Goal: Download file/media

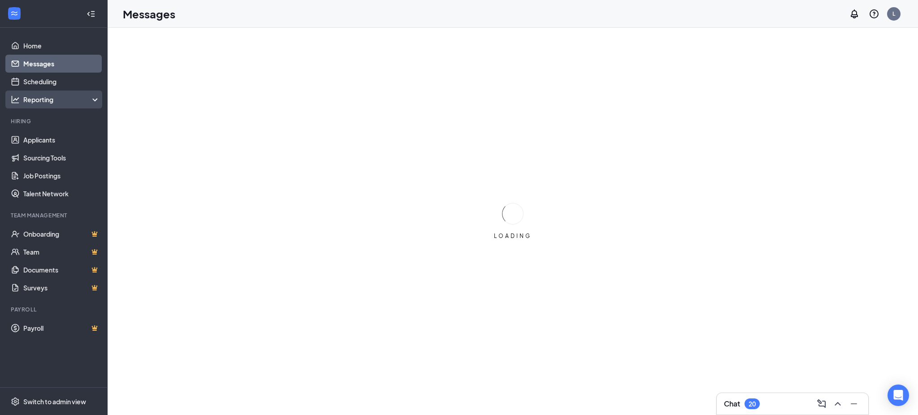
click at [42, 103] on div "Reporting" at bounding box center [61, 99] width 77 height 9
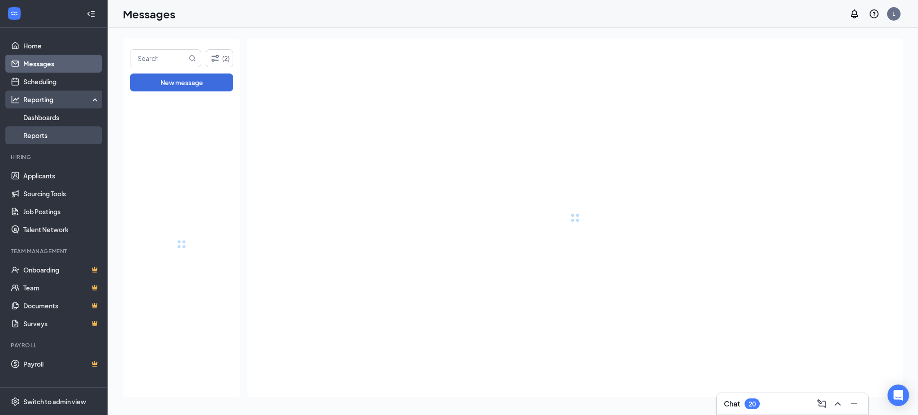
click at [47, 136] on link "Reports" at bounding box center [61, 135] width 77 height 18
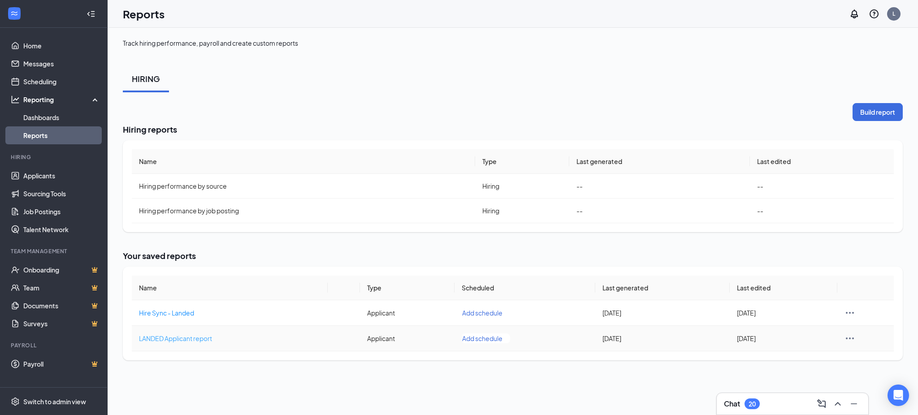
click at [146, 339] on span "LANDED Applicant report" at bounding box center [175, 338] width 73 height 8
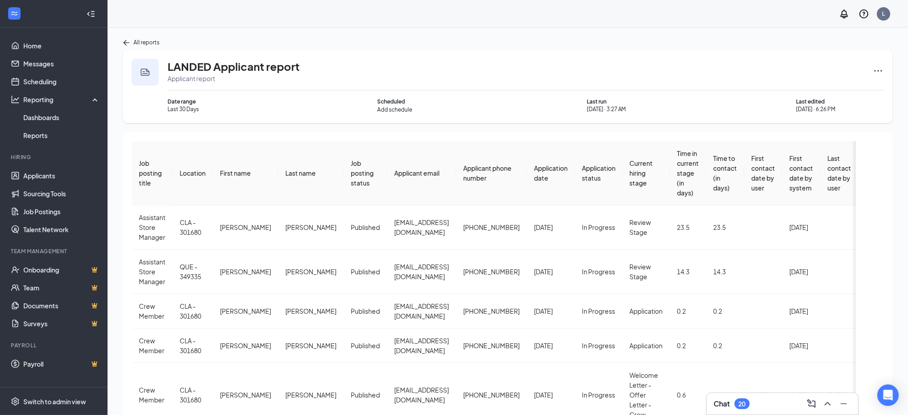
click at [884, 69] on icon "Ellipses" at bounding box center [878, 70] width 11 height 11
click at [852, 156] on span "Rerun report" at bounding box center [845, 158] width 37 height 9
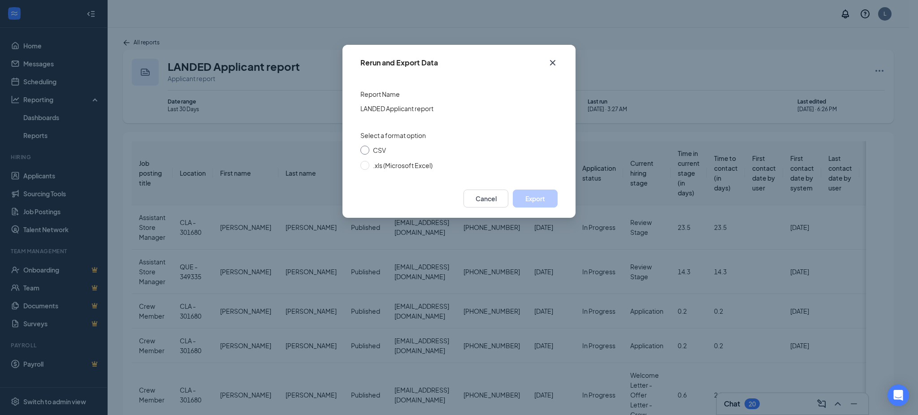
click at [383, 150] on span "CSV" at bounding box center [379, 150] width 13 height 8
click at [369, 150] on input "CSV" at bounding box center [364, 150] width 9 height 9
radio input "true"
click at [536, 199] on button "Export" at bounding box center [535, 199] width 45 height 18
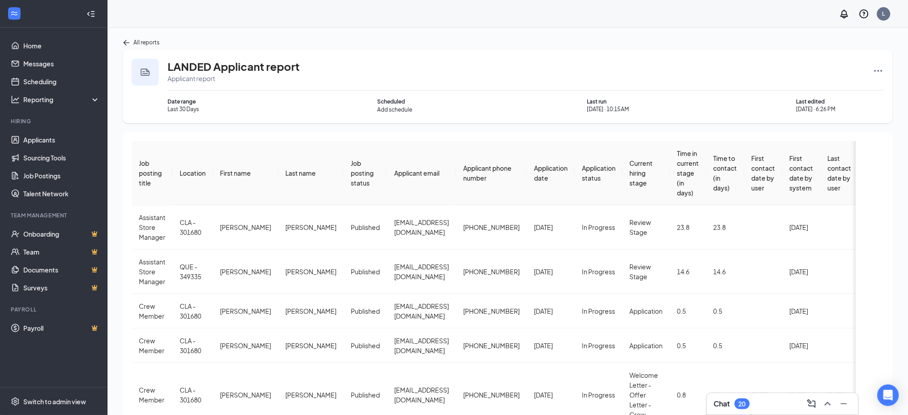
click at [534, 172] on div "Application date" at bounding box center [551, 173] width 34 height 20
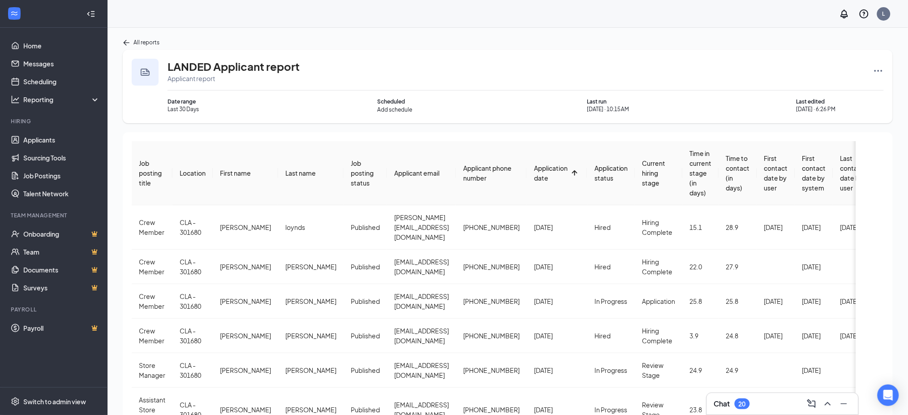
click at [534, 172] on div "Application date" at bounding box center [551, 173] width 34 height 20
